Goal: Task Accomplishment & Management: Manage account settings

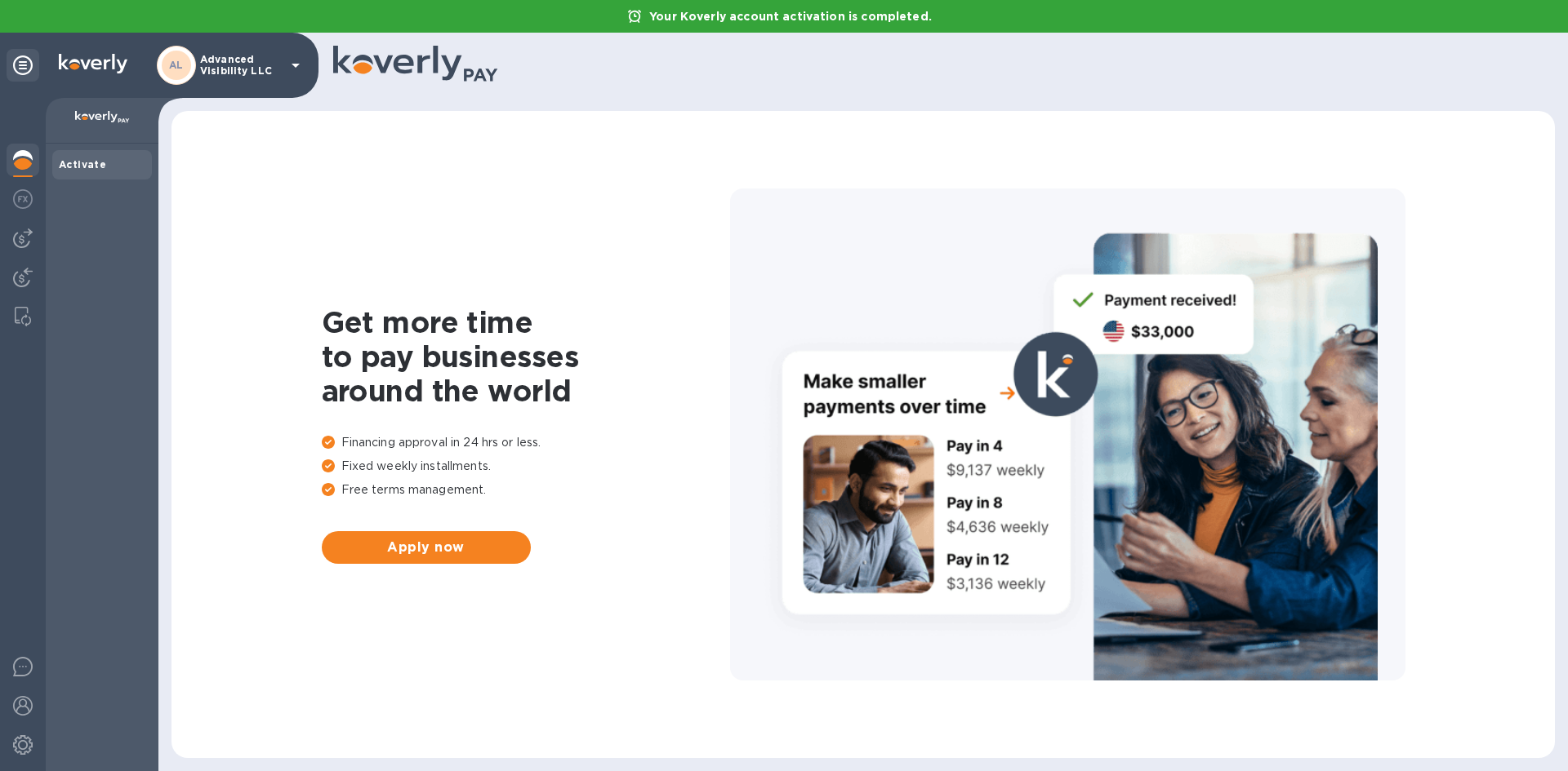
click at [21, 68] on icon at bounding box center [23, 65] width 20 height 20
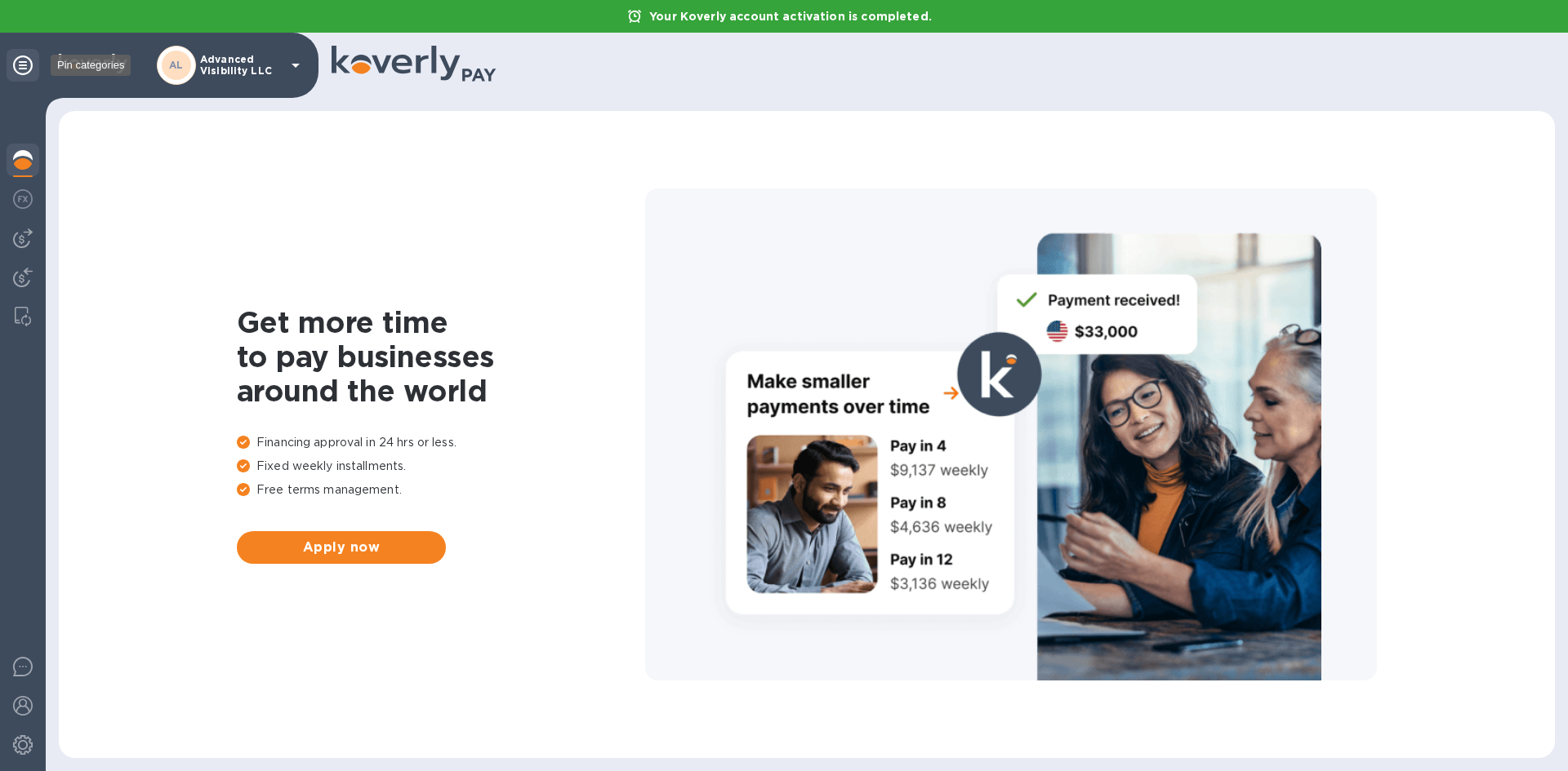
click at [21, 68] on icon at bounding box center [23, 65] width 20 height 20
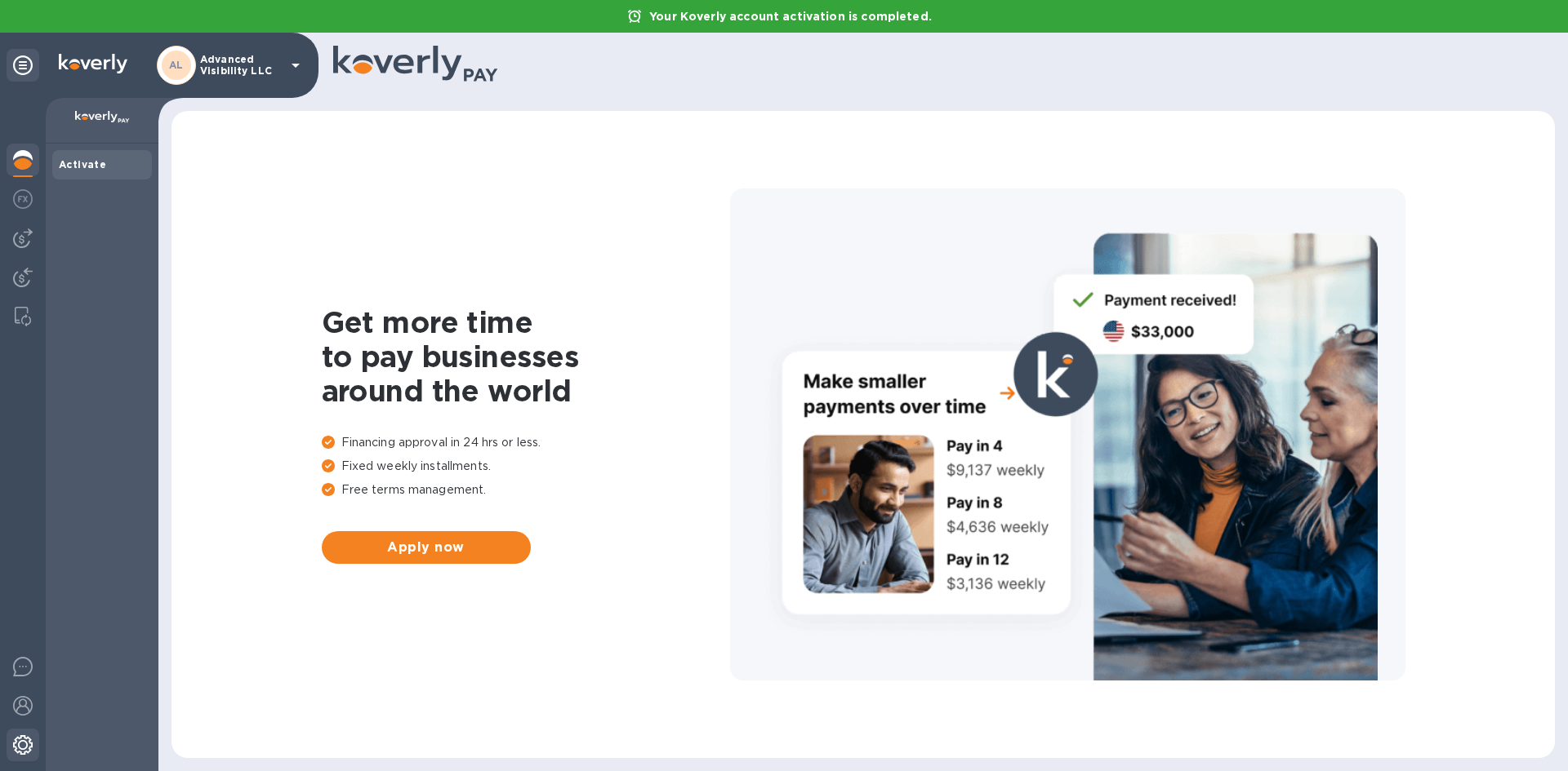
click at [23, 747] on img at bounding box center [23, 745] width 20 height 20
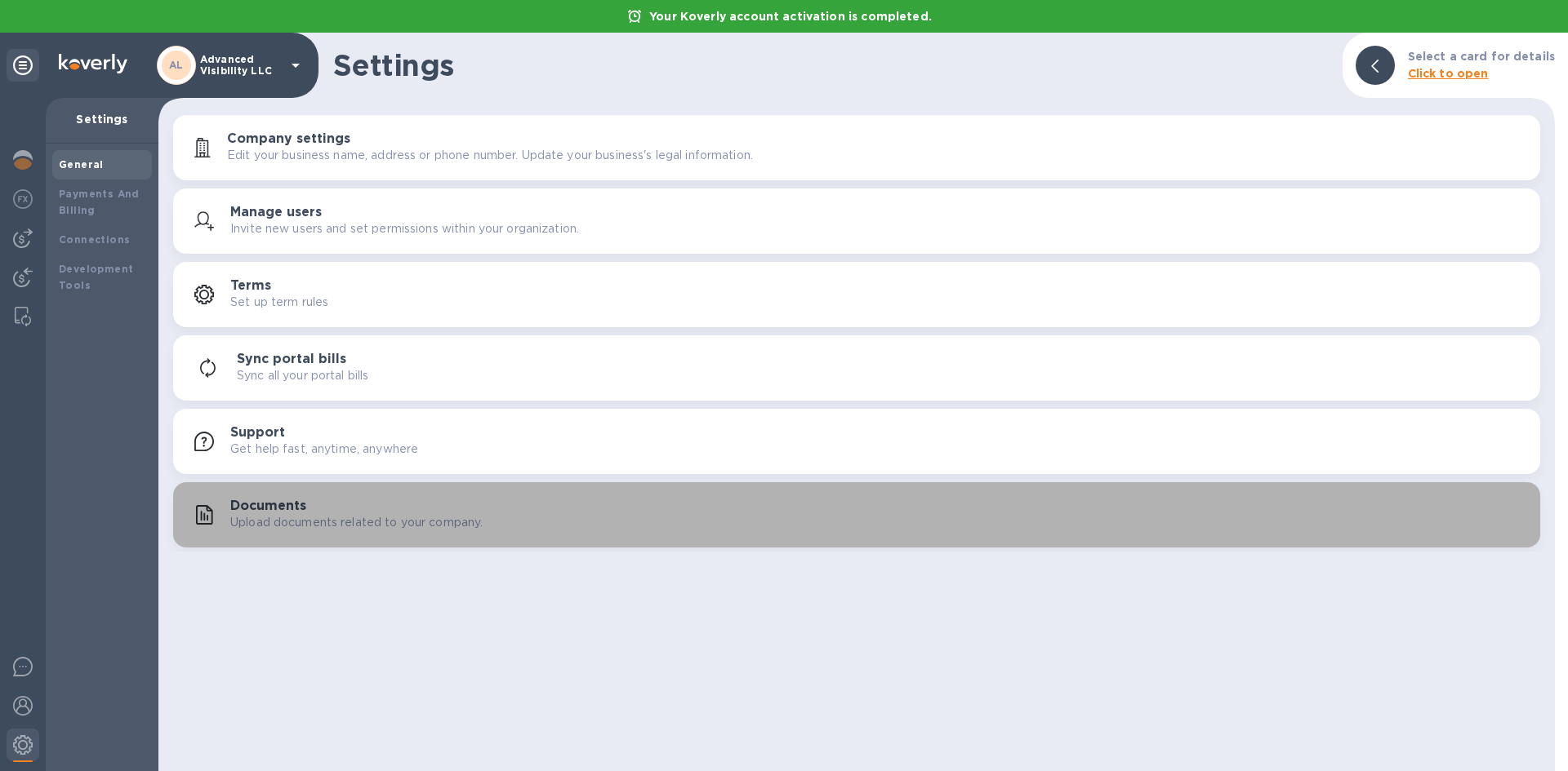
click at [482, 502] on div "Documents Upload documents related to your company." at bounding box center [879, 515] width 1297 height 33
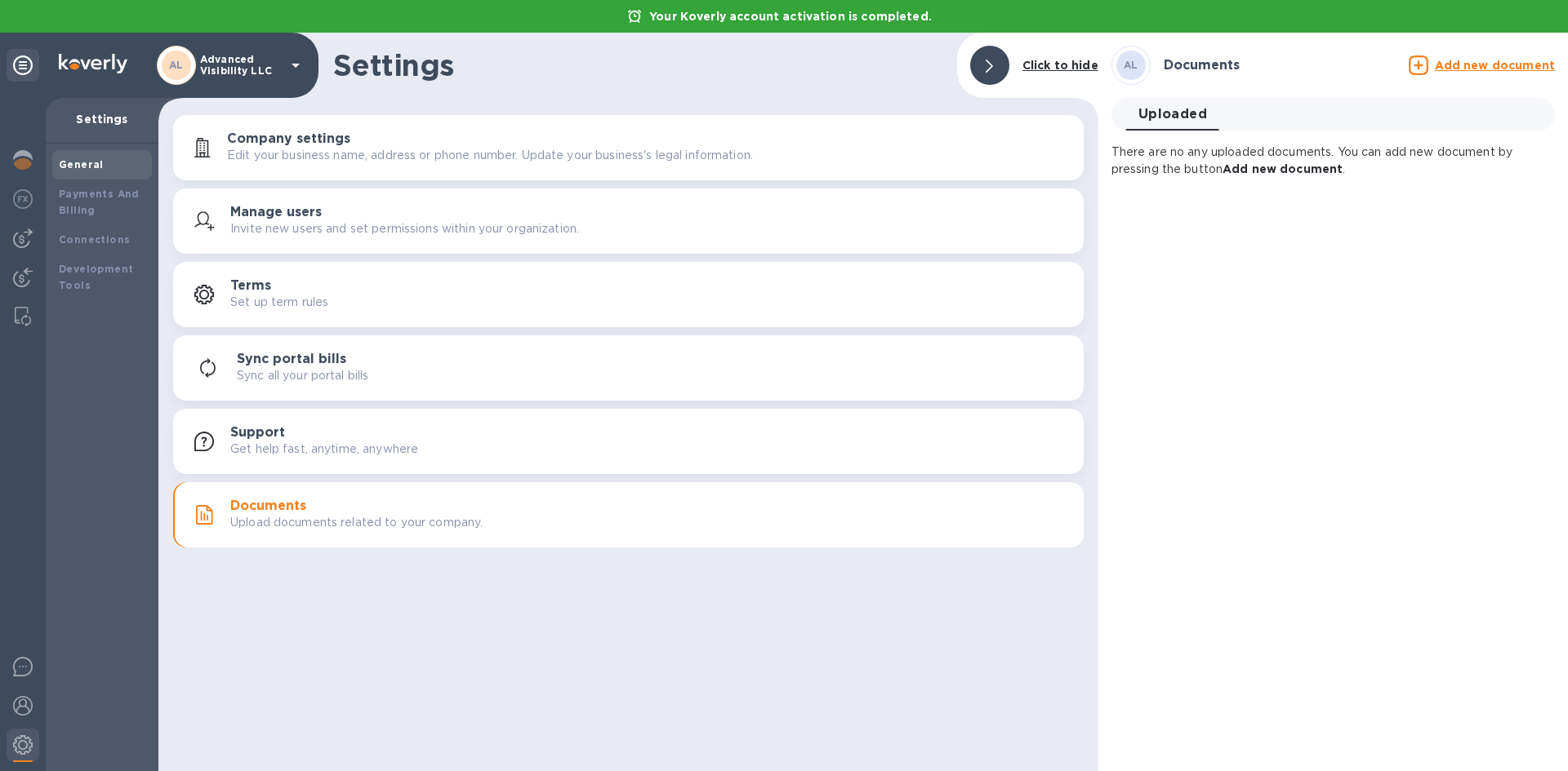
click at [1304, 167] on b "Add new document" at bounding box center [1283, 169] width 120 height 13
click at [1252, 165] on b "Add new document" at bounding box center [1283, 169] width 120 height 13
click at [1478, 59] on u "Add new document" at bounding box center [1495, 65] width 120 height 13
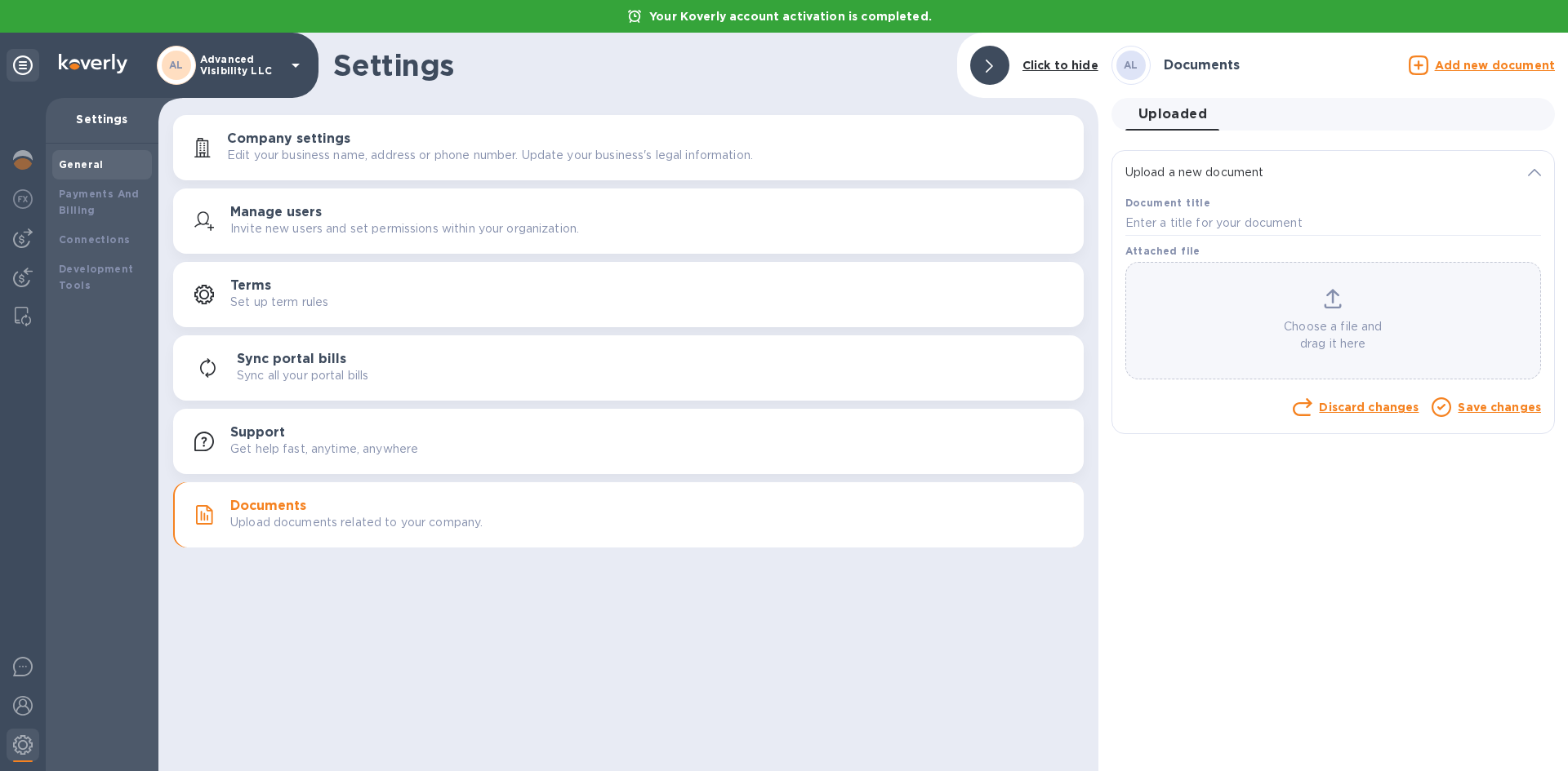
click at [1387, 303] on div "Choose a file and drag it here" at bounding box center [1333, 320] width 414 height 63
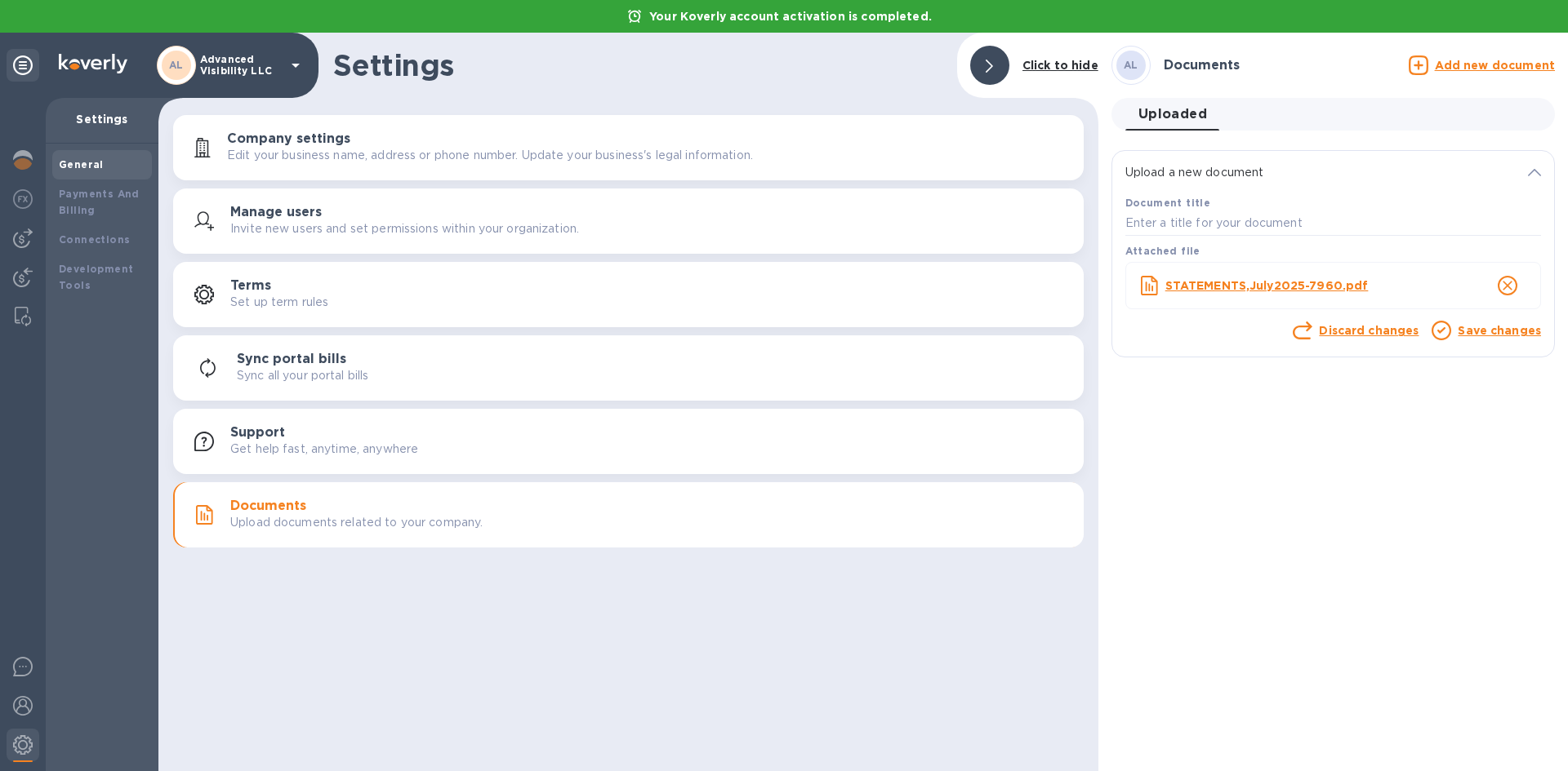
click at [1488, 329] on link "Save changes" at bounding box center [1499, 331] width 83 height 13
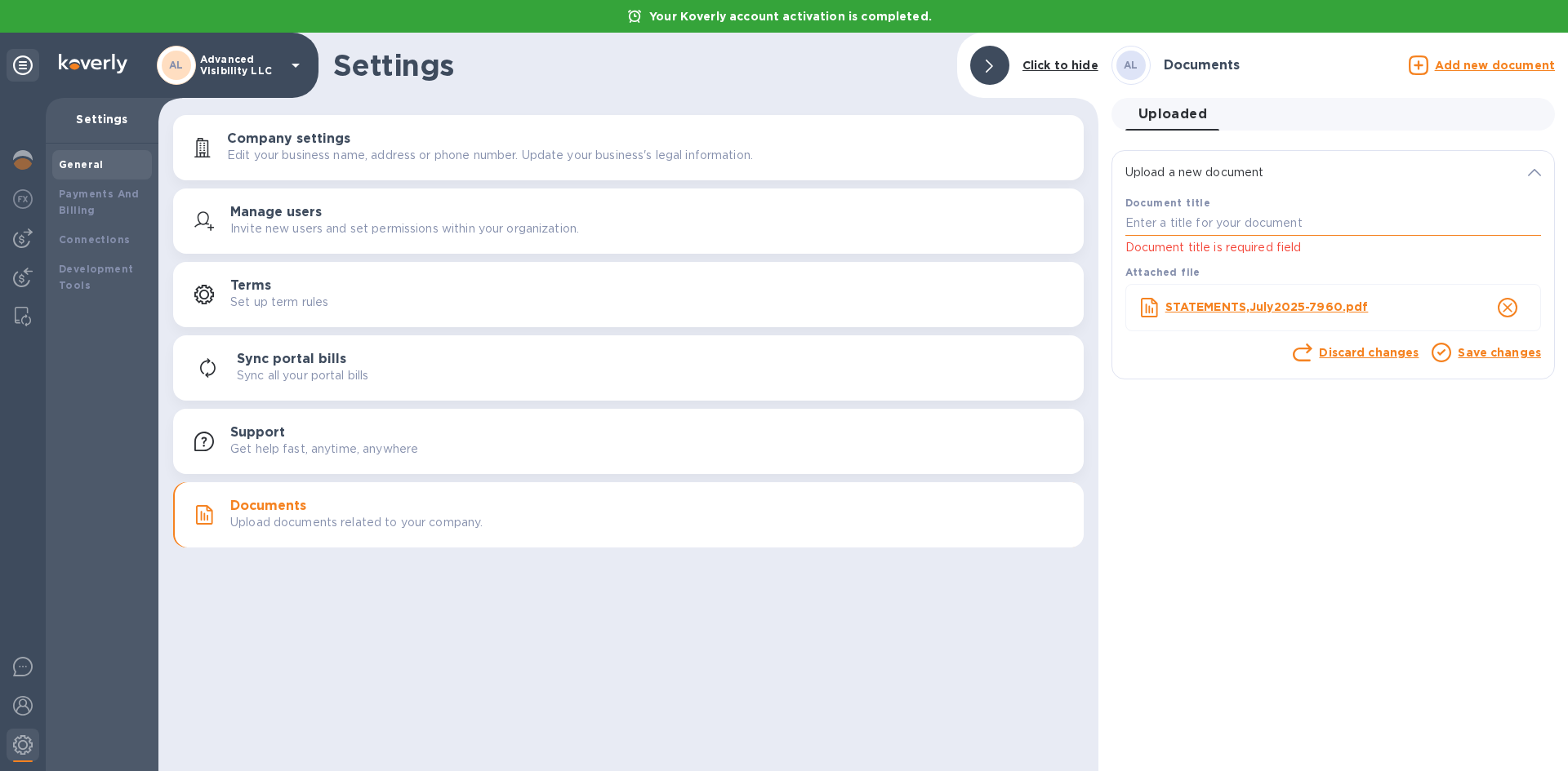
click at [1326, 228] on input "text" at bounding box center [1333, 223] width 416 height 24
type input "Bank Statement"
click at [1451, 355] on icon at bounding box center [1442, 353] width 20 height 20
click at [1488, 357] on link "Save changes" at bounding box center [1499, 352] width 83 height 13
